Goal: Check status: Check status

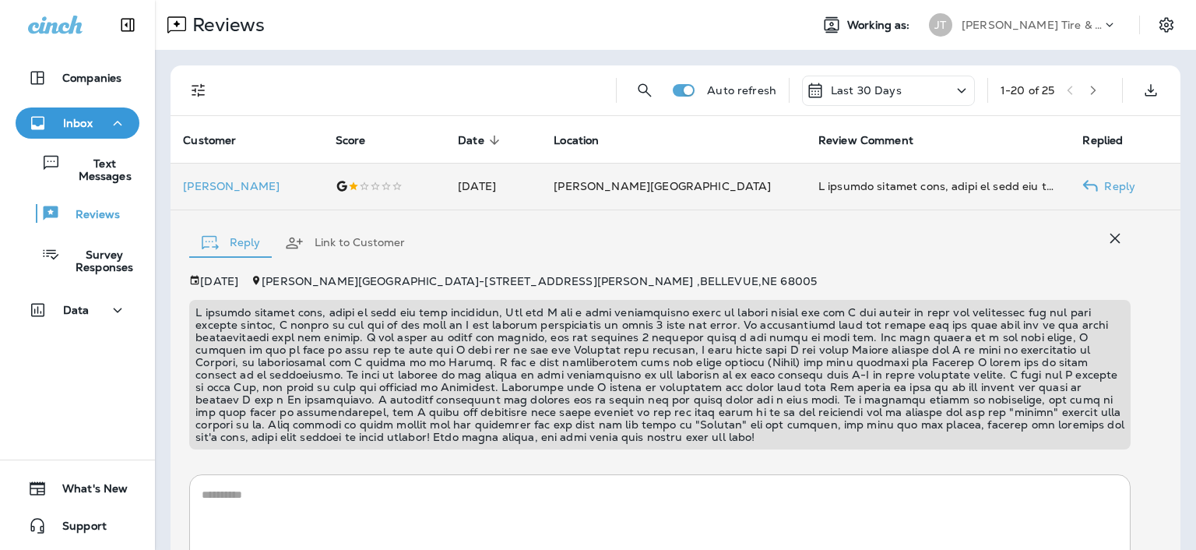
scroll to position [143, 0]
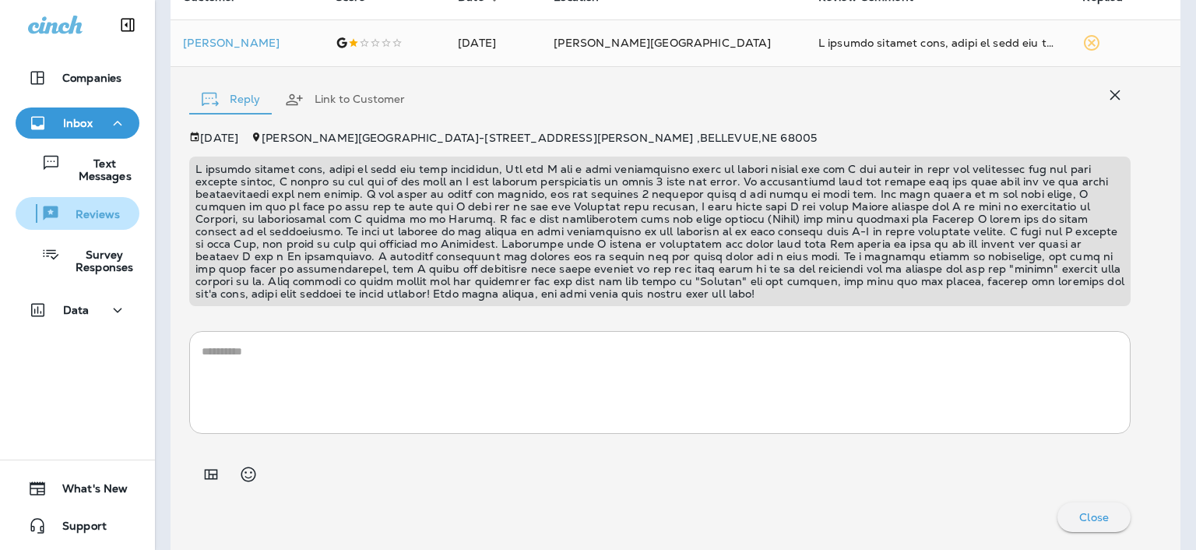
click at [102, 217] on p "Reviews" at bounding box center [90, 215] width 60 height 15
click at [90, 214] on p "Reviews" at bounding box center [90, 215] width 60 height 15
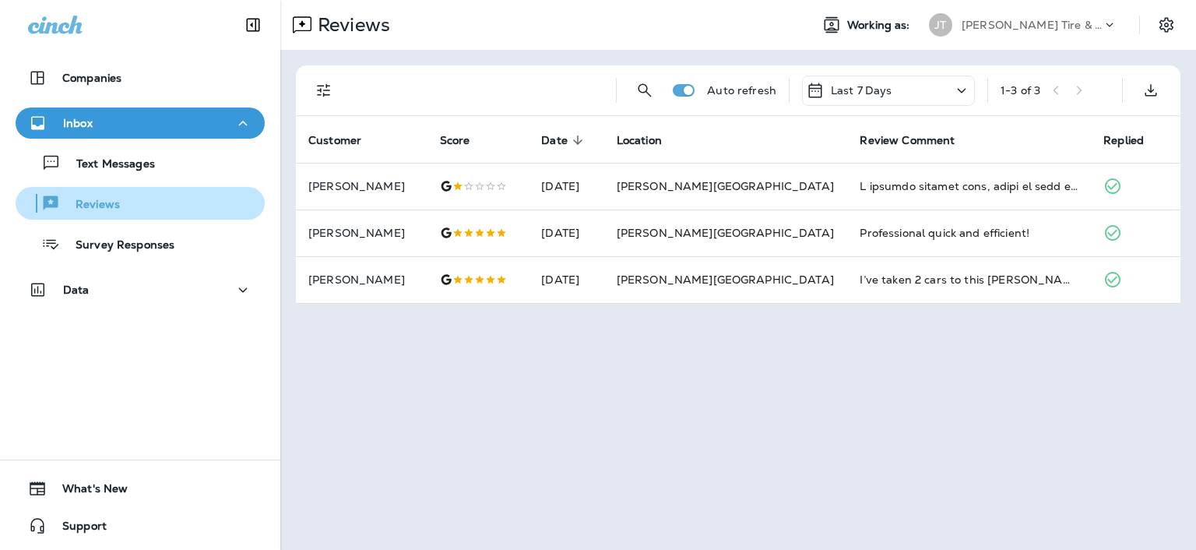
click at [146, 199] on div "Reviews" at bounding box center [140, 203] width 237 height 23
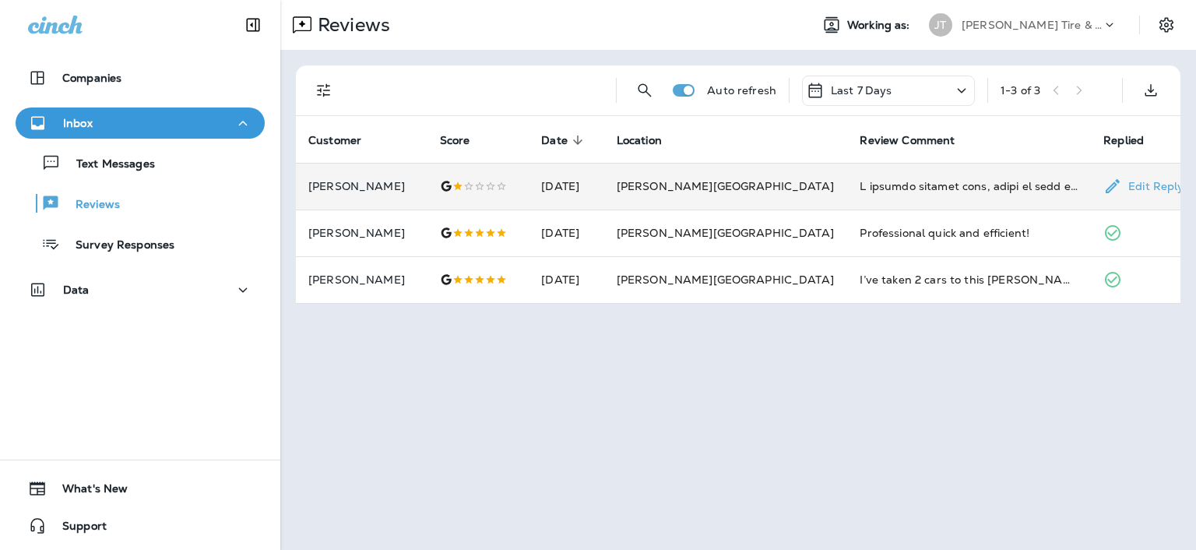
click at [337, 184] on p "[PERSON_NAME]" at bounding box center [361, 186] width 107 height 12
